Goal: Entertainment & Leisure: Consume media (video, audio)

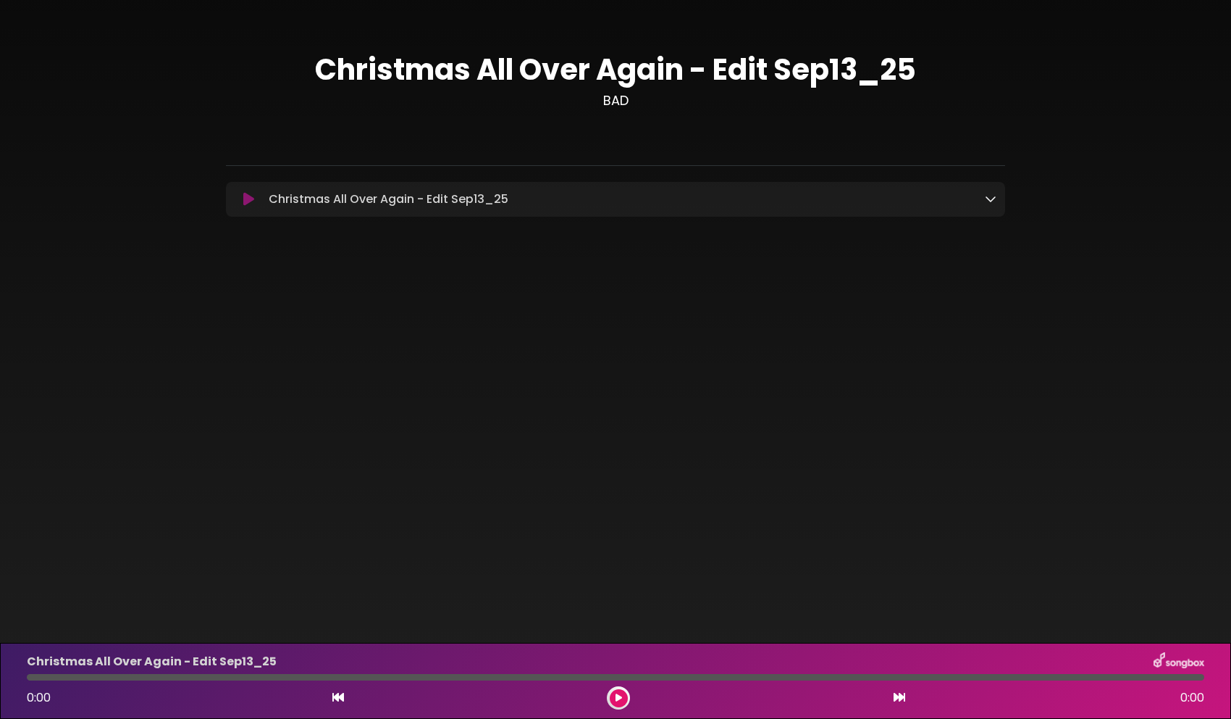
click at [330, 210] on div "Christmas All Over Again - Edit Sep13_25 Loading Track..." at bounding box center [615, 199] width 779 height 35
click at [246, 199] on icon at bounding box center [248, 199] width 11 height 14
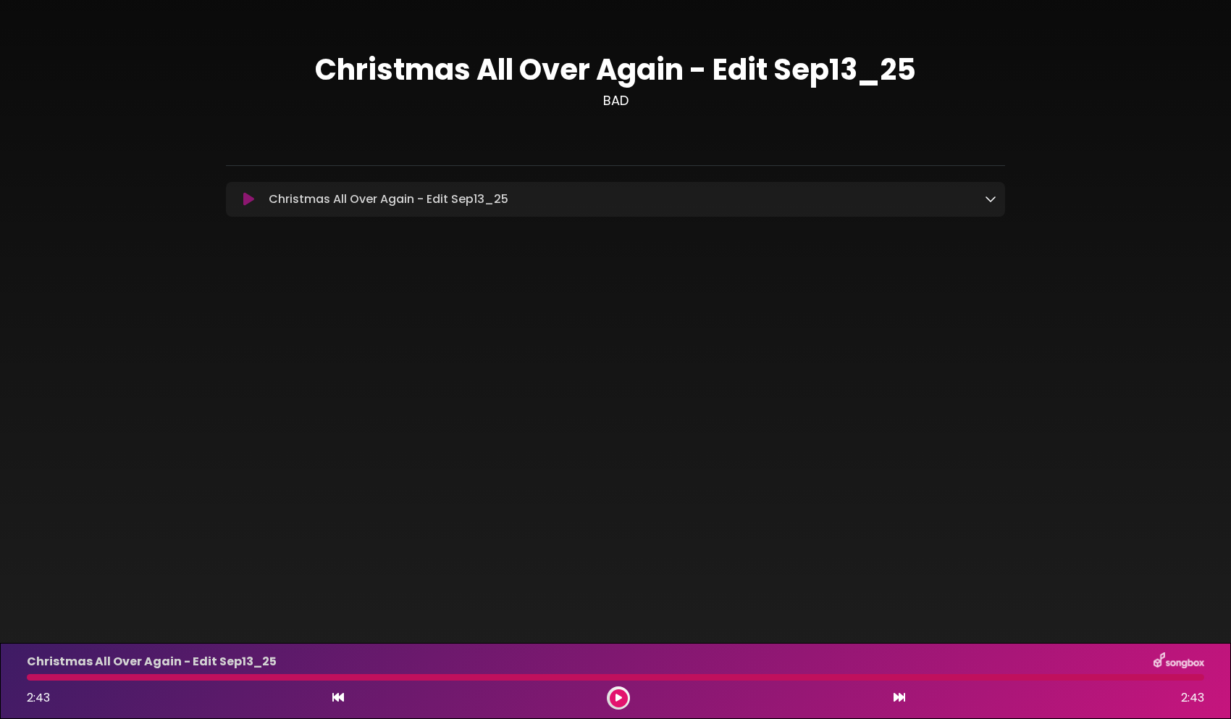
click at [251, 198] on icon at bounding box center [248, 199] width 11 height 14
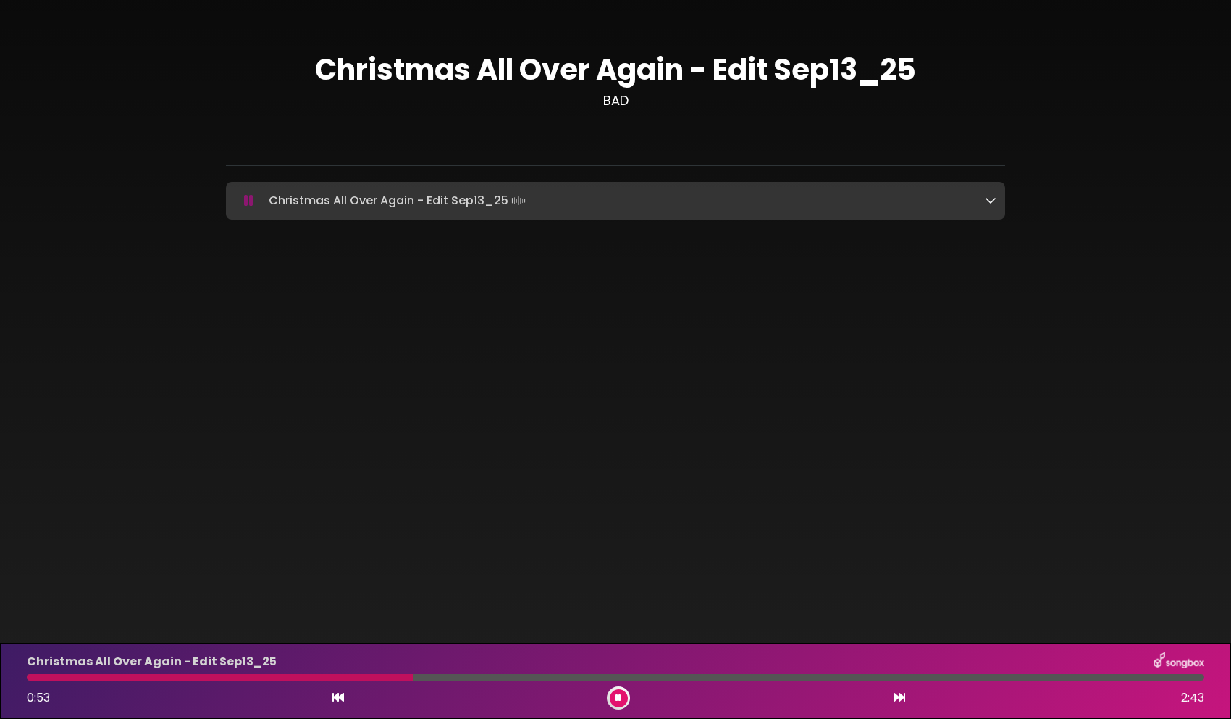
click at [265, 677] on div at bounding box center [220, 677] width 386 height 7
click at [537, 682] on div "Christmas All Over Again - Edit Sep13_25 1:18 2:43" at bounding box center [615, 680] width 1195 height 57
click at [538, 674] on div at bounding box center [311, 677] width 569 height 7
click at [519, 680] on div "Christmas All Over Again - Edit Sep13_25 1:11 2:43" at bounding box center [615, 680] width 1195 height 57
click at [452, 673] on div "Christmas All Over Again - Edit Sep13_25 1:12 2:43" at bounding box center [615, 680] width 1195 height 57
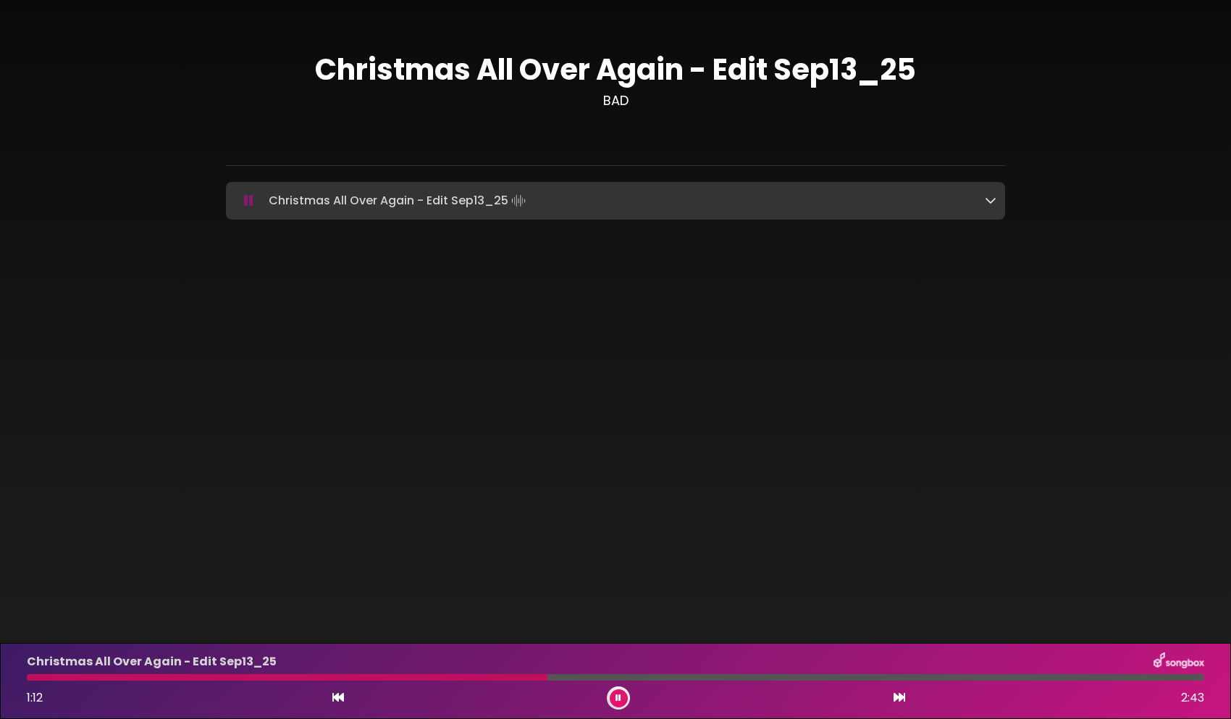
click at [475, 679] on div at bounding box center [287, 677] width 521 height 7
click at [623, 703] on button at bounding box center [619, 698] width 18 height 18
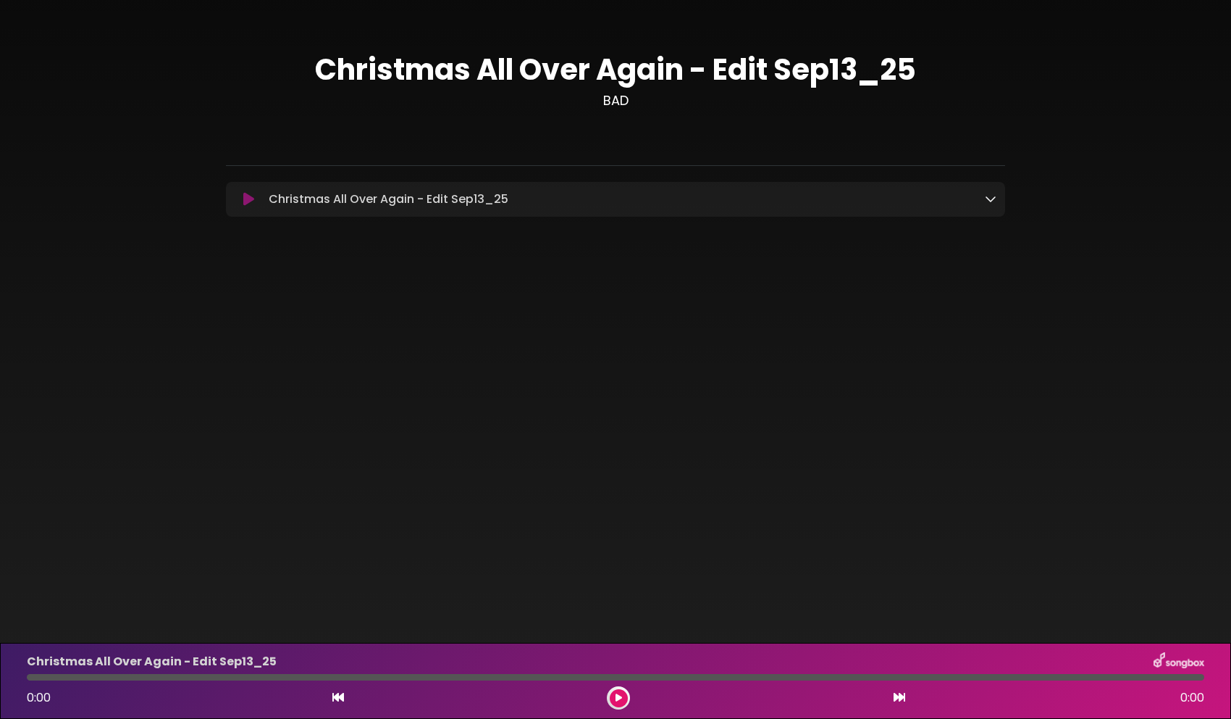
click at [256, 189] on div "Christmas All Over Again - Edit Sep13_25 Loading Track..." at bounding box center [615, 199] width 779 height 35
click at [252, 198] on icon at bounding box center [248, 199] width 11 height 14
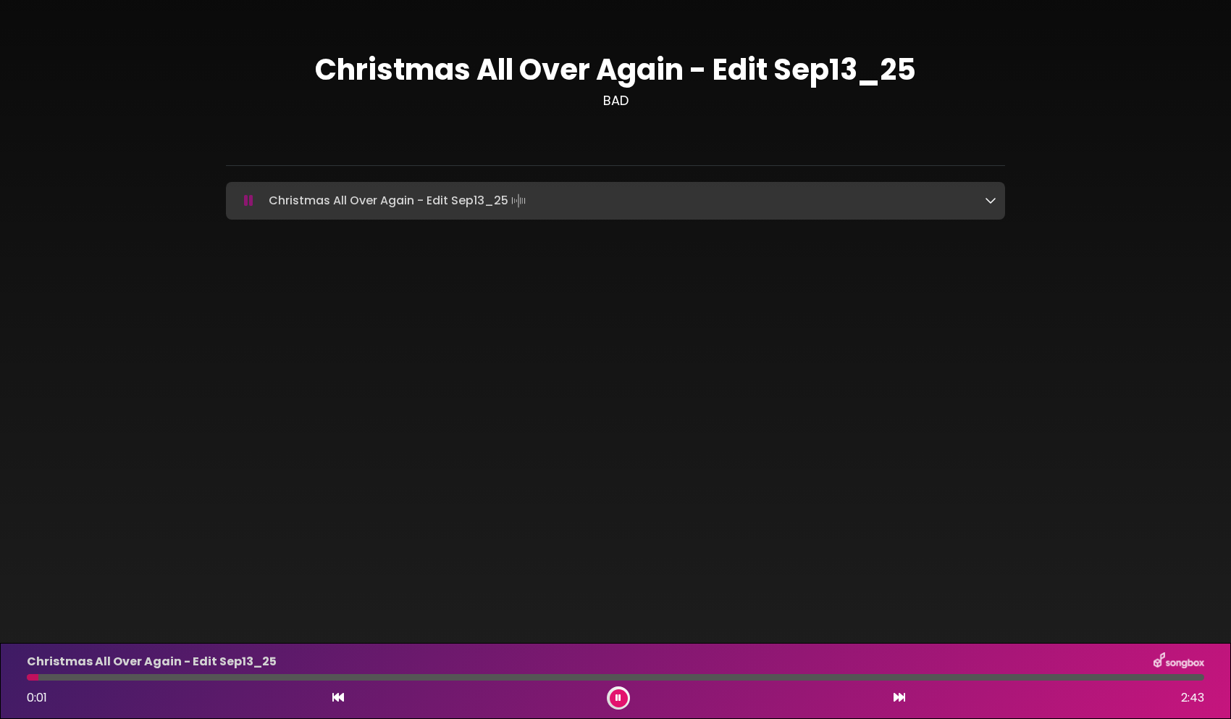
click at [252, 198] on icon at bounding box center [248, 200] width 9 height 14
